Goal: Transaction & Acquisition: Download file/media

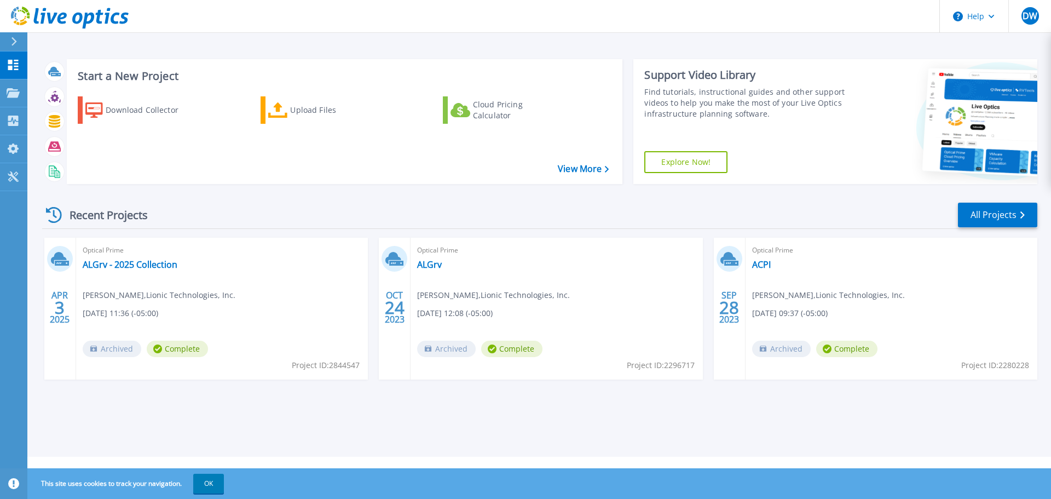
click at [243, 168] on div "Download Collector Upload Files Cloud Pricing Calculator" at bounding box center [343, 133] width 549 height 91
click at [13, 67] on icon at bounding box center [13, 65] width 13 height 10
click at [142, 110] on div "Download Collector" at bounding box center [150, 110] width 88 height 22
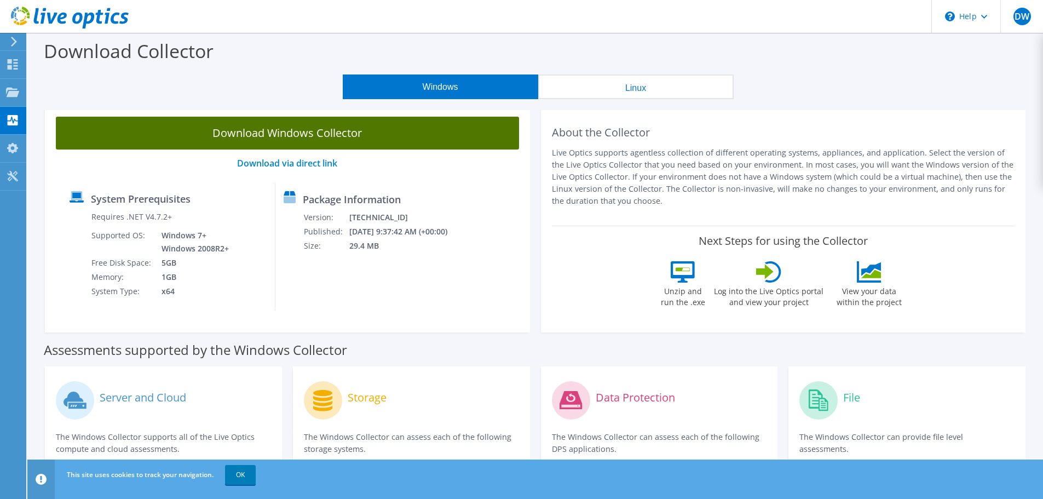
click at [302, 127] on link "Download Windows Collector" at bounding box center [287, 133] width 463 height 33
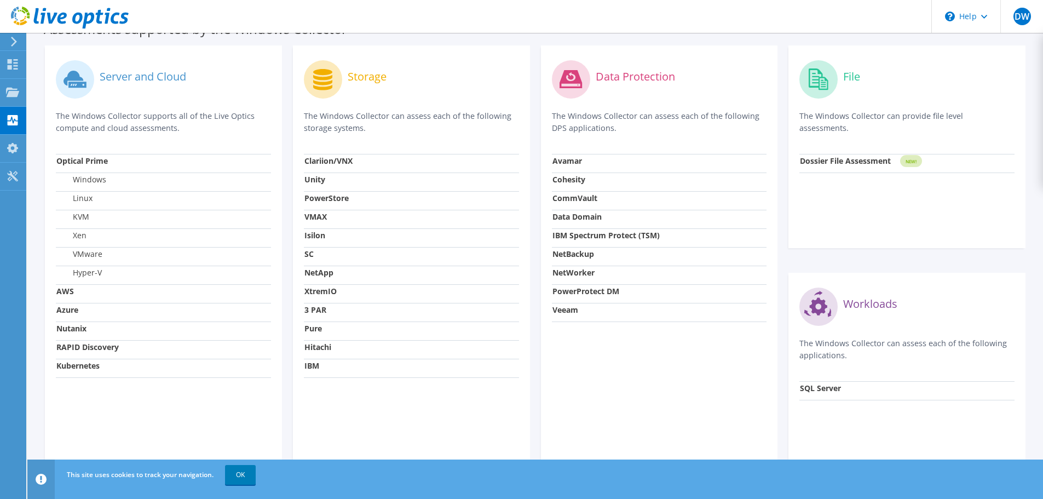
scroll to position [329, 0]
